Goal: Book appointment/travel/reservation

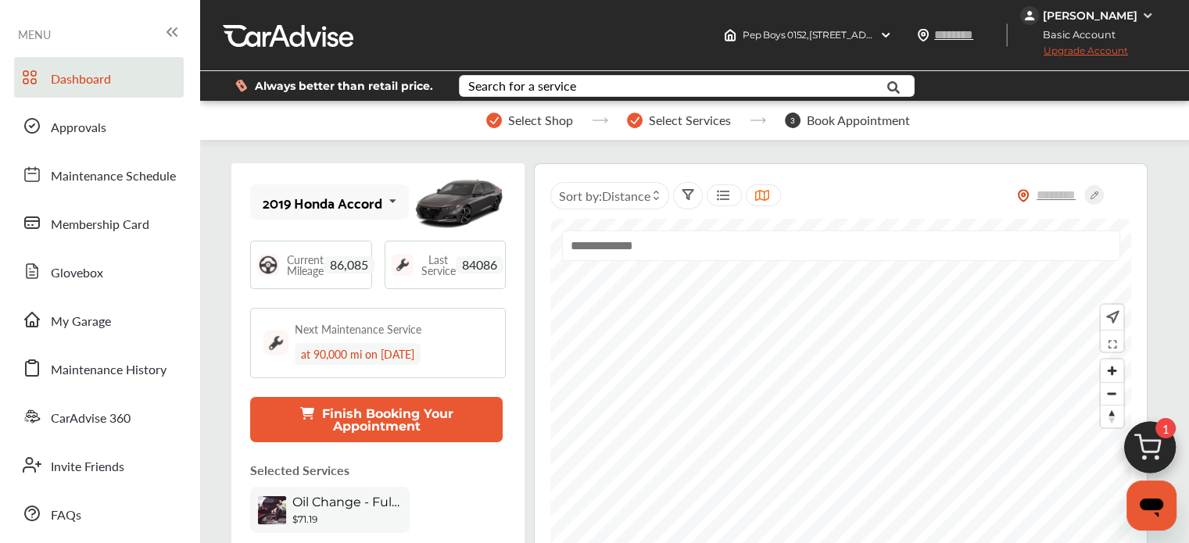
click at [1152, 452] on img at bounding box center [1149, 451] width 75 height 75
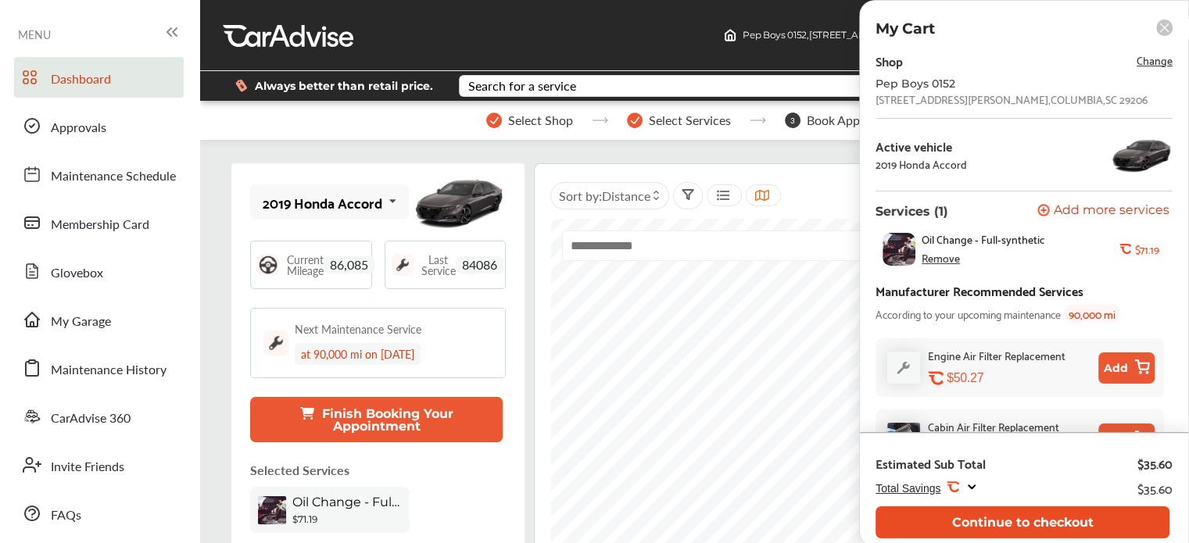
click at [961, 531] on button "Continue to checkout" at bounding box center [1022, 522] width 294 height 32
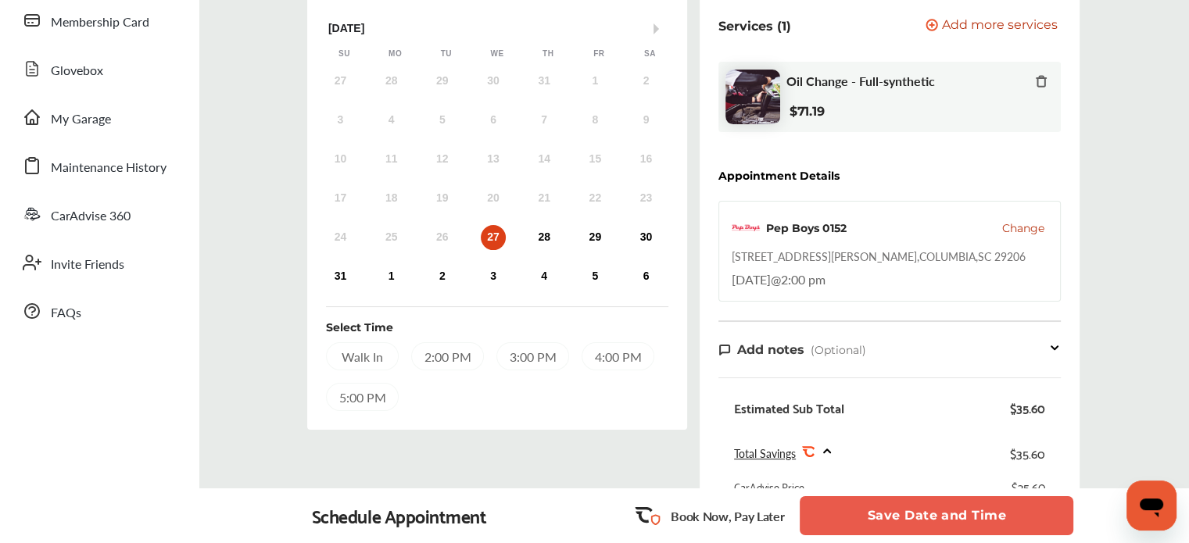
scroll to position [209, 0]
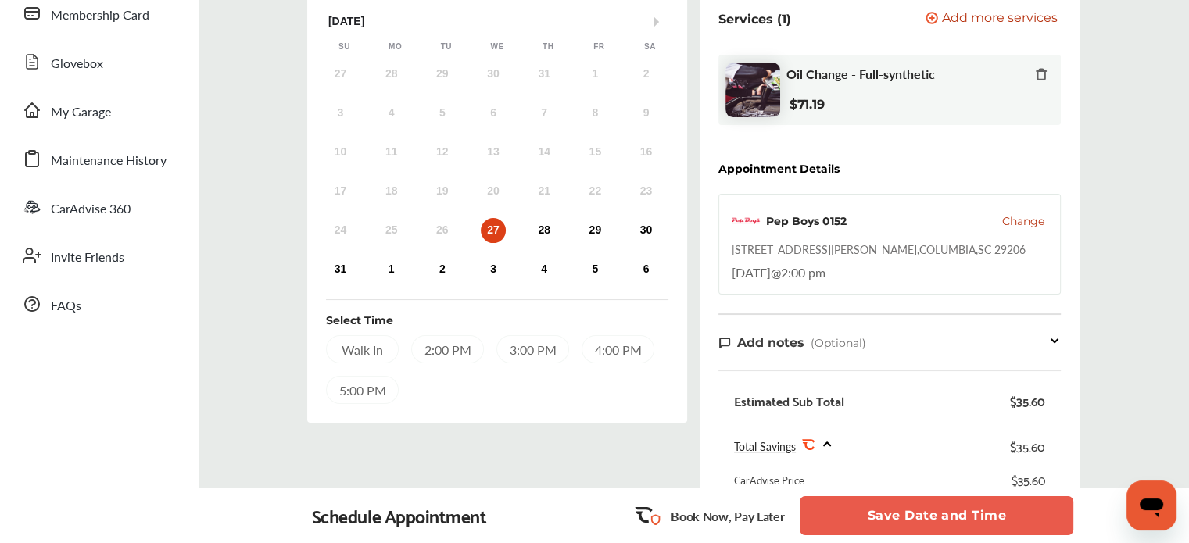
click at [454, 349] on div "2:00 PM" at bounding box center [447, 349] width 73 height 28
click at [832, 505] on button "Save Date and Time" at bounding box center [937, 515] width 274 height 39
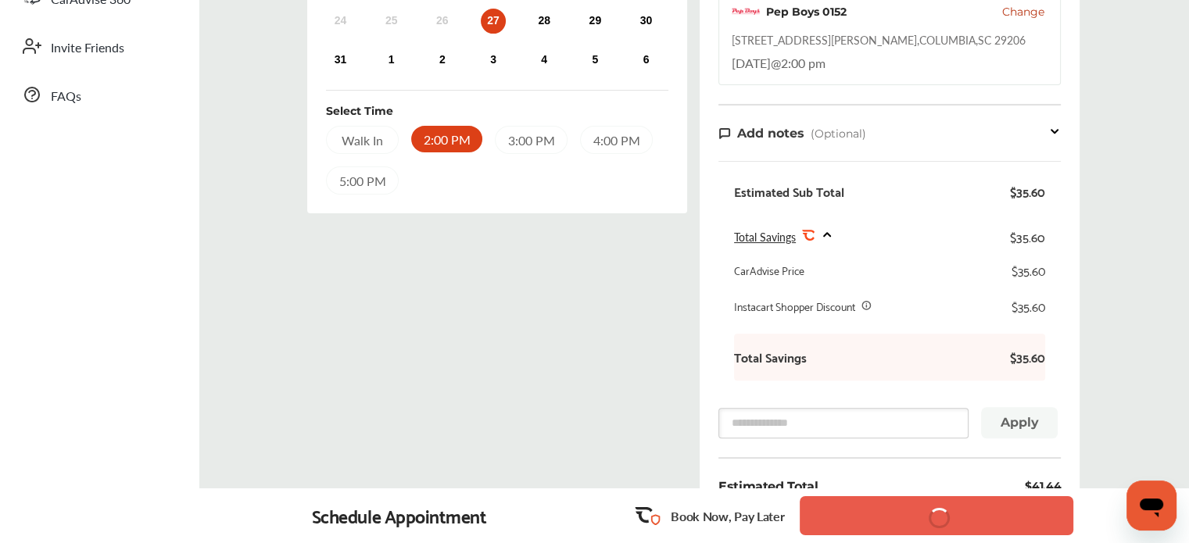
scroll to position [421, 0]
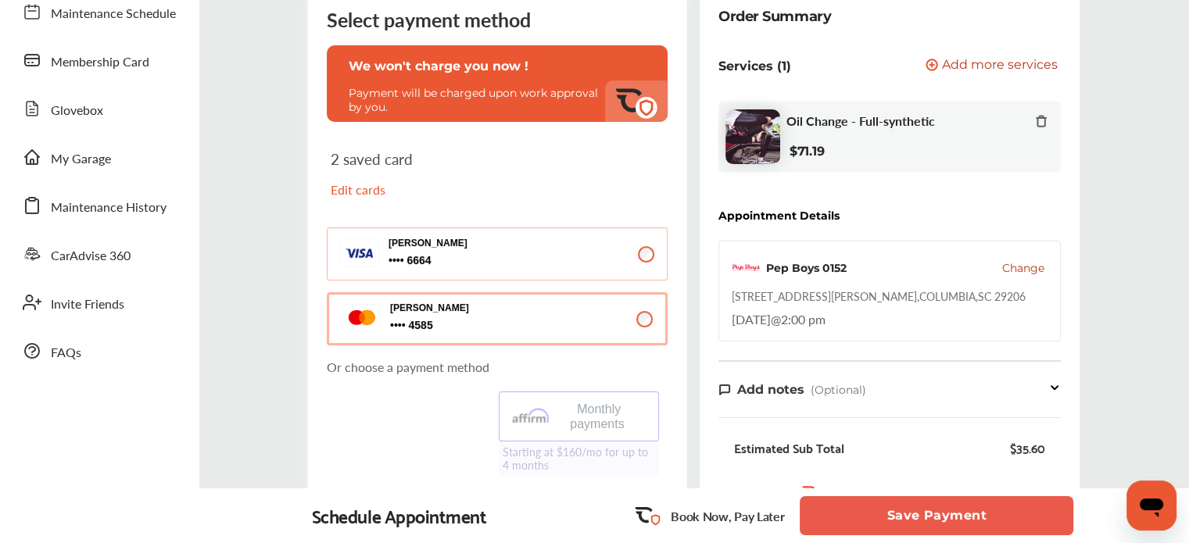
scroll to position [167, 0]
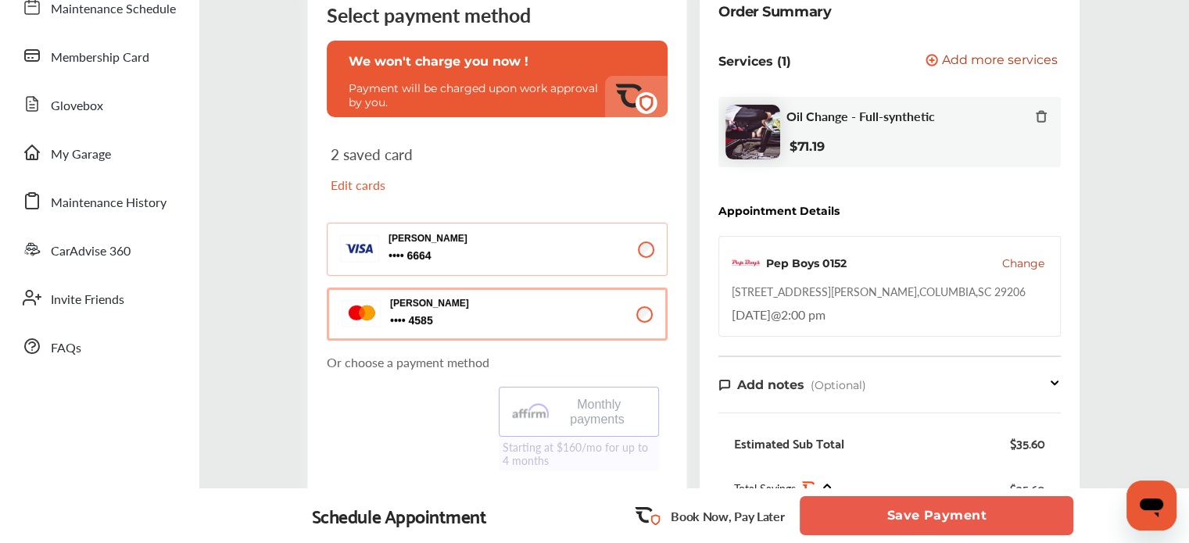
click at [855, 503] on button "Save Payment" at bounding box center [937, 515] width 274 height 39
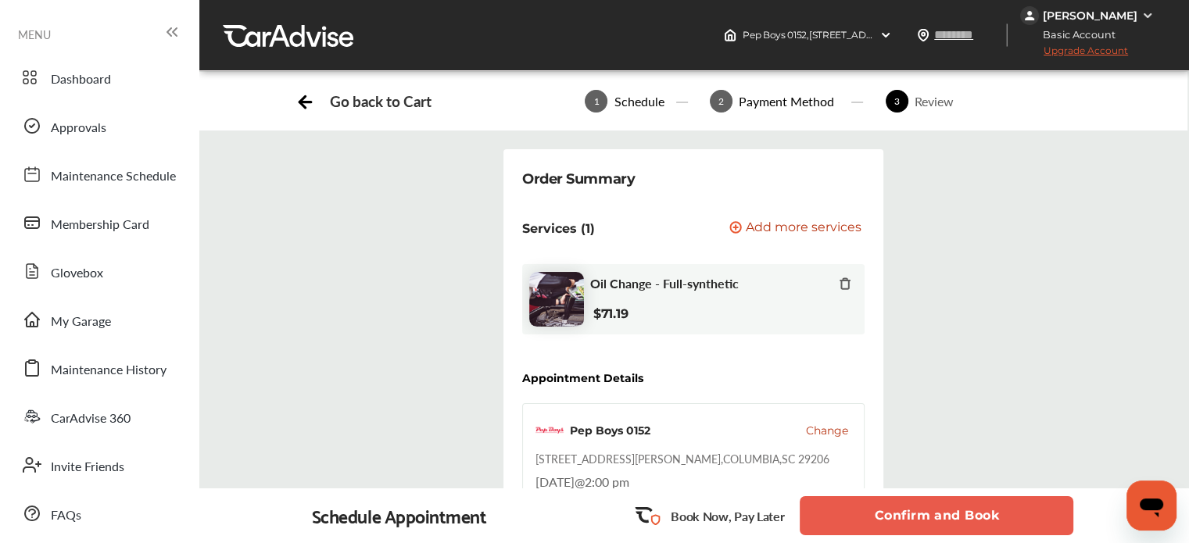
click at [856, 506] on button "Confirm and Book" at bounding box center [937, 515] width 274 height 39
